Goal: Information Seeking & Learning: Learn about a topic

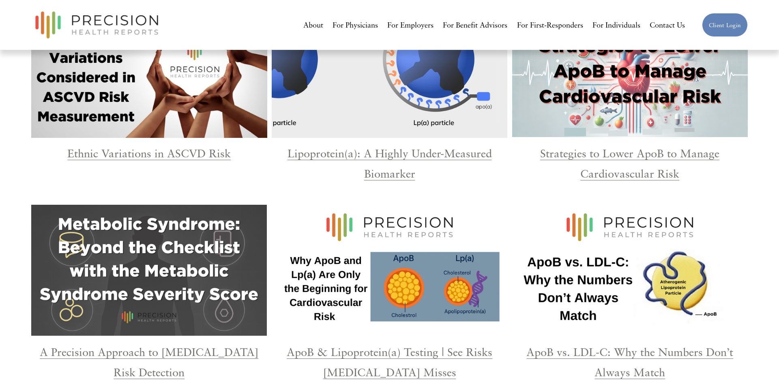
scroll to position [1330, 0]
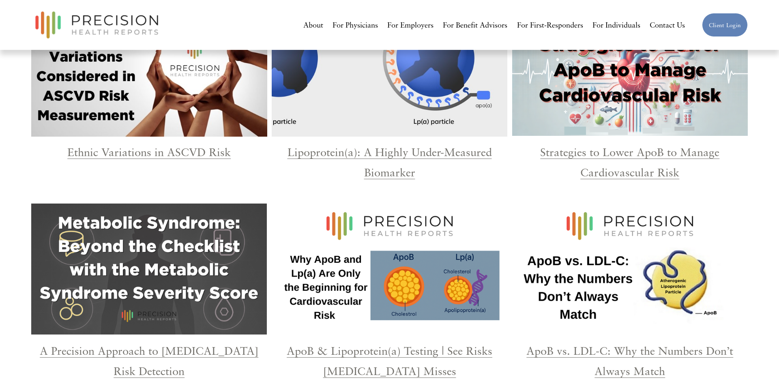
click at [150, 344] on link "A Precision Approach to Metabolic Syndrome Risk Detection" at bounding box center [149, 361] width 219 height 34
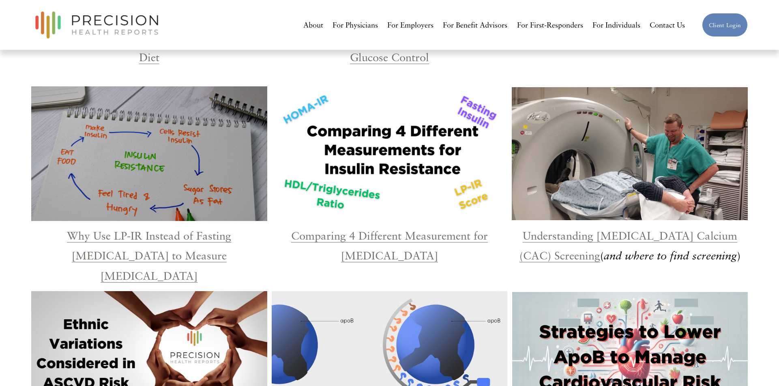
scroll to position [1044, 0]
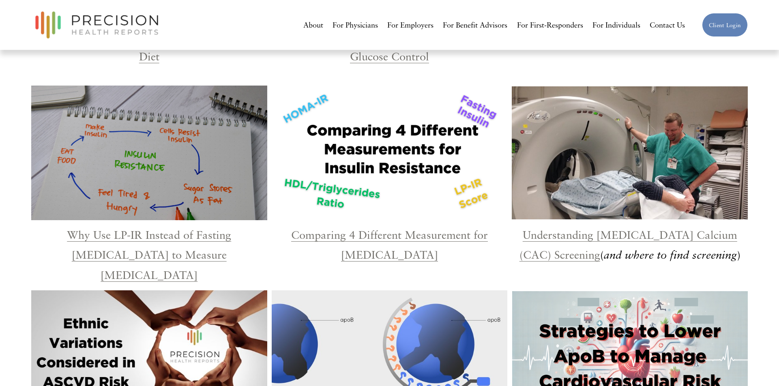
click at [175, 228] on link "Why Use LP-IR Instead of Fasting Insulin to Measure Insulin Resistance" at bounding box center [149, 255] width 164 height 54
click at [365, 228] on link "Comparing 4 Different Measurement for Insulin Resistance" at bounding box center [389, 245] width 197 height 34
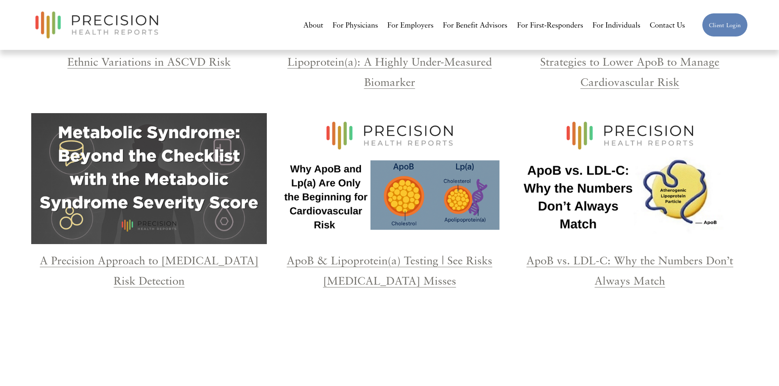
scroll to position [1428, 0]
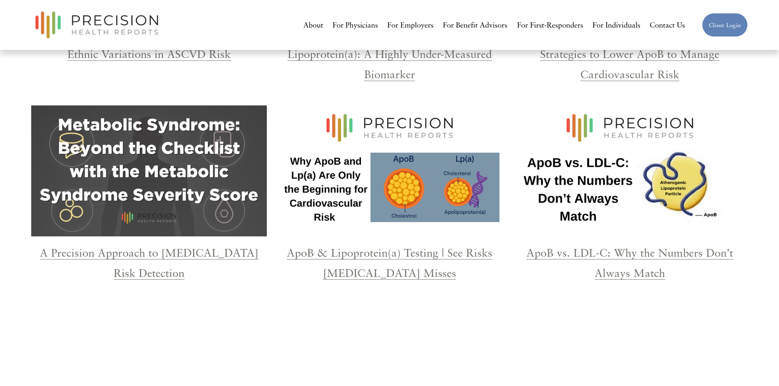
click at [540, 246] on link "ApoB vs. LDL-C: Why the Numbers Don’t Always Match" at bounding box center [629, 263] width 207 height 34
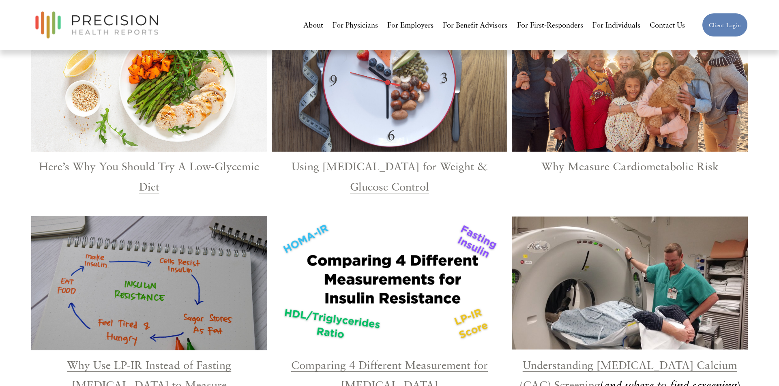
scroll to position [856, 0]
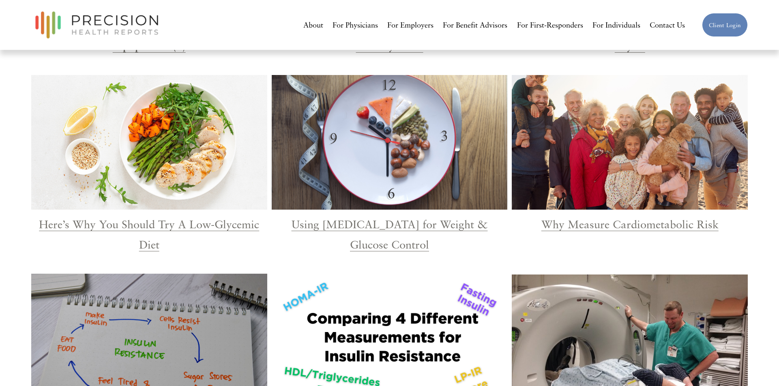
click at [590, 217] on link "Why Measure Cardiometabolic Risk" at bounding box center [629, 223] width 177 height 13
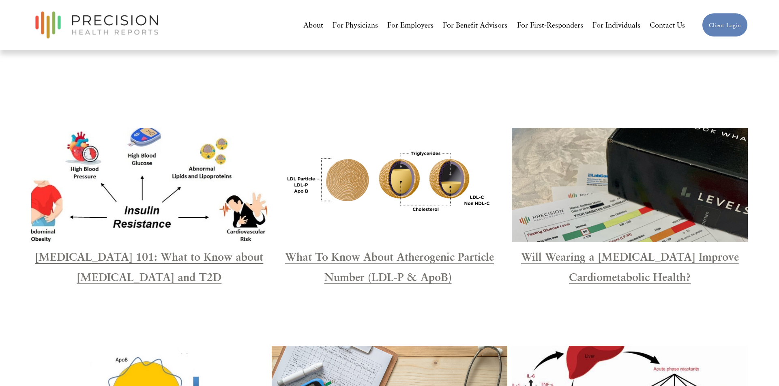
scroll to position [423, 0]
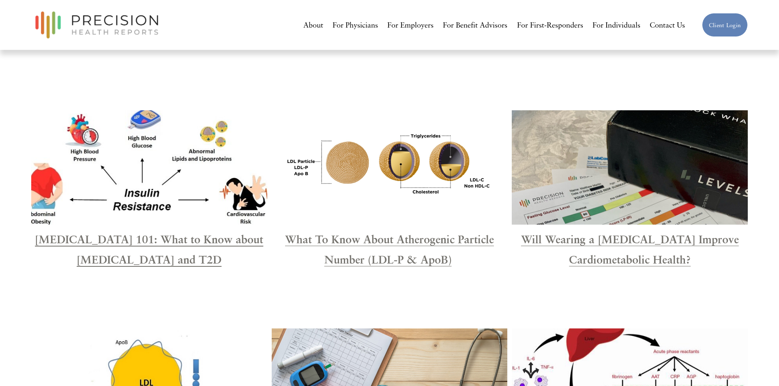
click at [165, 232] on strong "Type 2 Diabetes 101: What to Know about Insulin Resistance and T2D" at bounding box center [149, 249] width 228 height 34
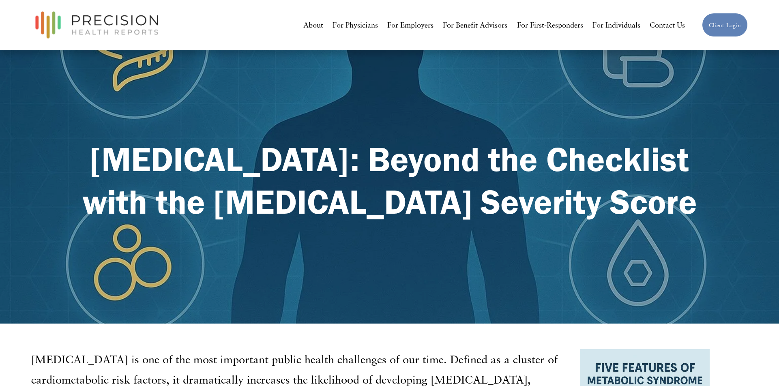
scroll to position [25, 0]
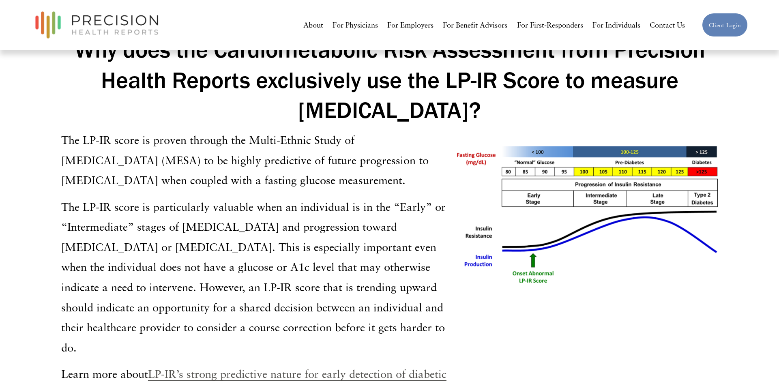
scroll to position [1491, 0]
